Goal: Find specific page/section: Find specific page/section

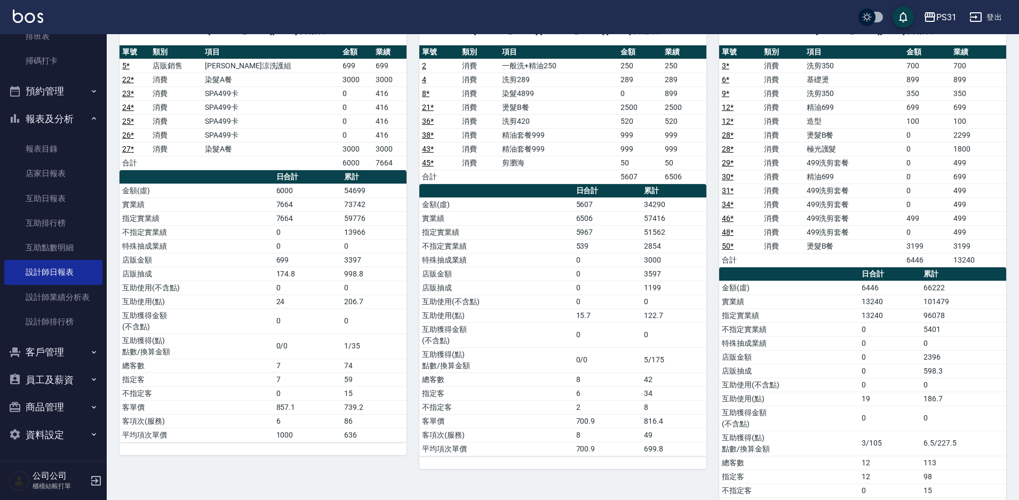
scroll to position [160, 0]
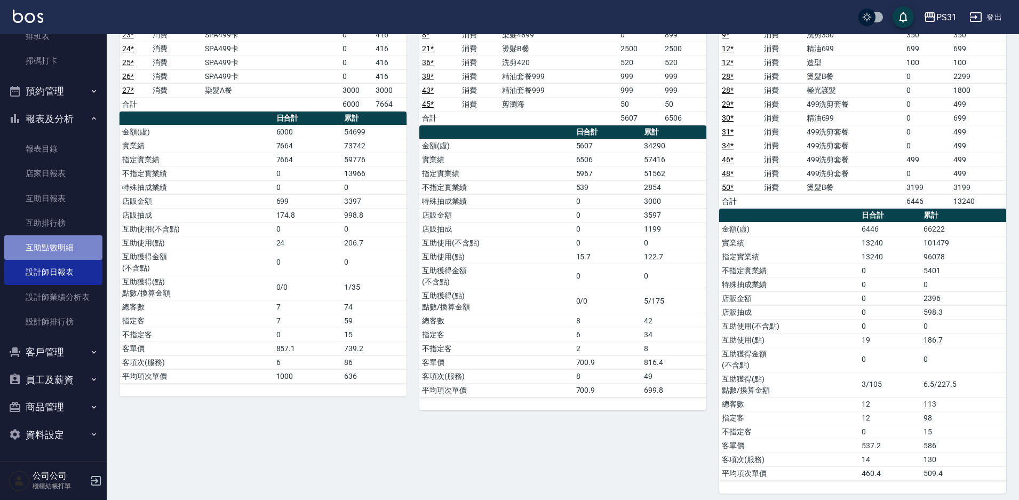
click at [55, 252] on link "互助點數明細" at bounding box center [53, 247] width 98 height 25
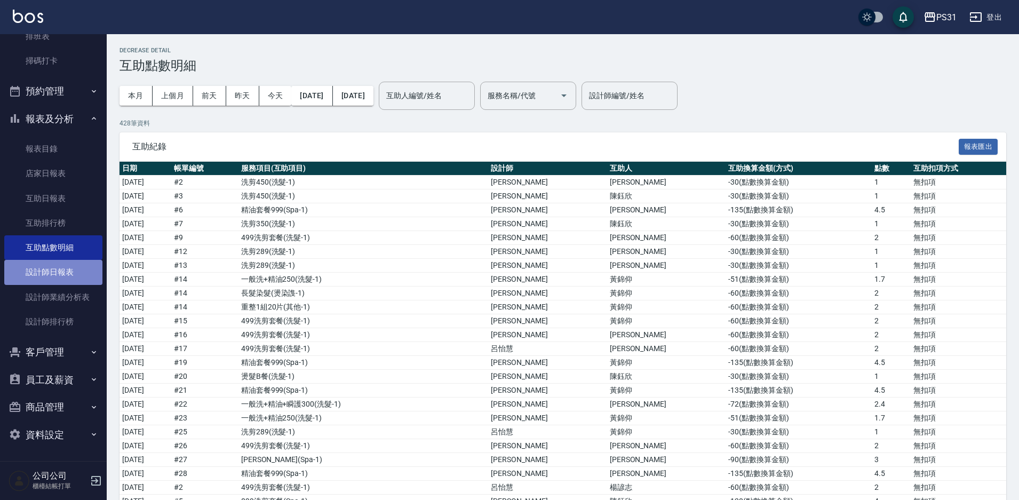
click at [70, 268] on link "設計師日報表" at bounding box center [53, 272] width 98 height 25
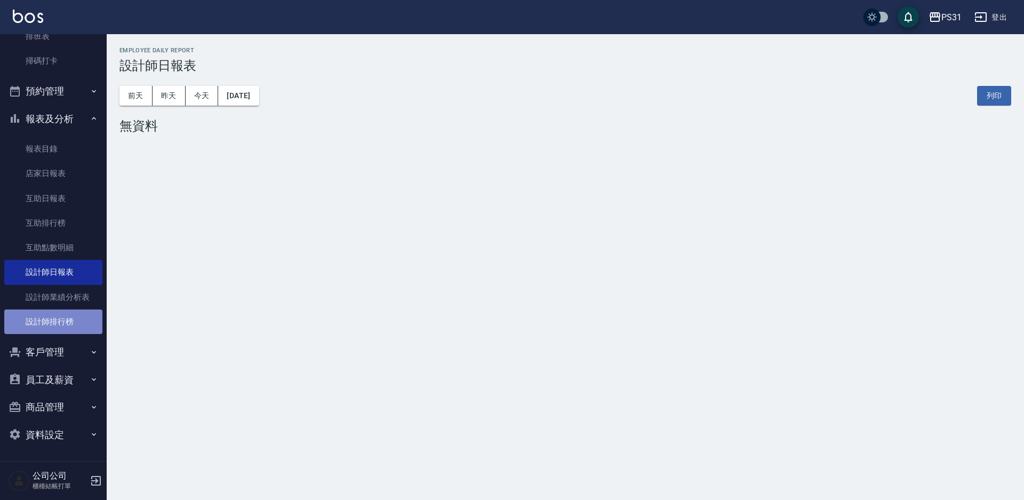
click at [68, 320] on link "設計師排行榜" at bounding box center [53, 321] width 98 height 25
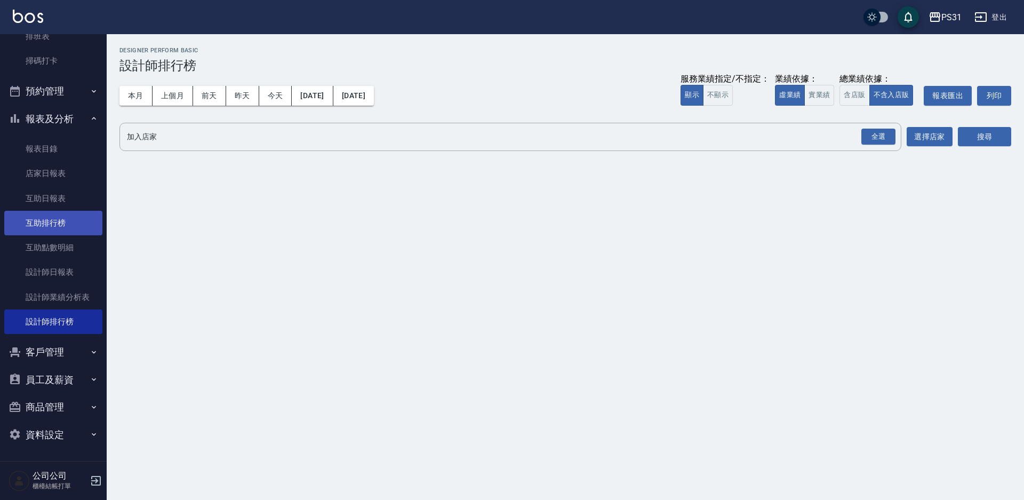
click at [73, 233] on link "互助排行榜" at bounding box center [53, 223] width 98 height 25
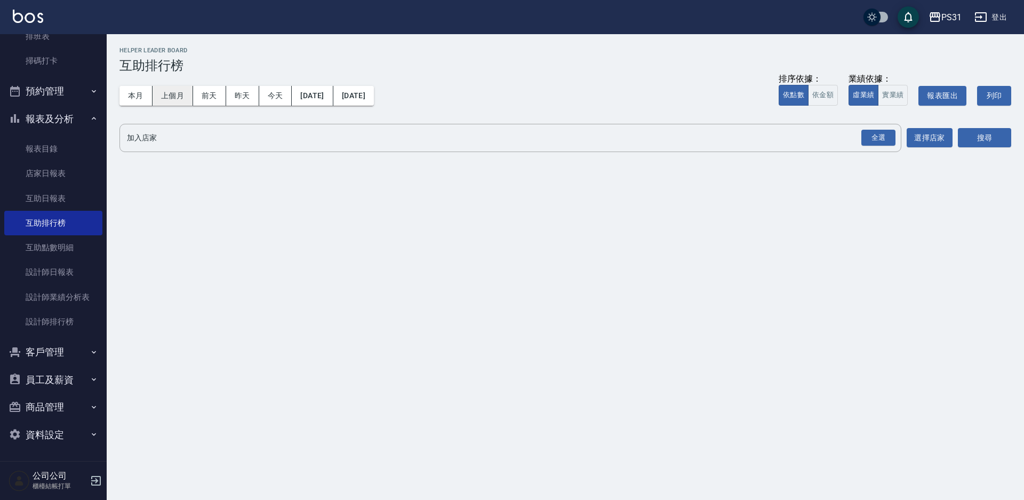
click at [135, 91] on button "本月" at bounding box center [135, 96] width 33 height 20
click at [884, 135] on div "全選" at bounding box center [878, 138] width 34 height 17
click at [982, 135] on button "搜尋" at bounding box center [984, 139] width 53 height 20
